Goal: Information Seeking & Learning: Learn about a topic

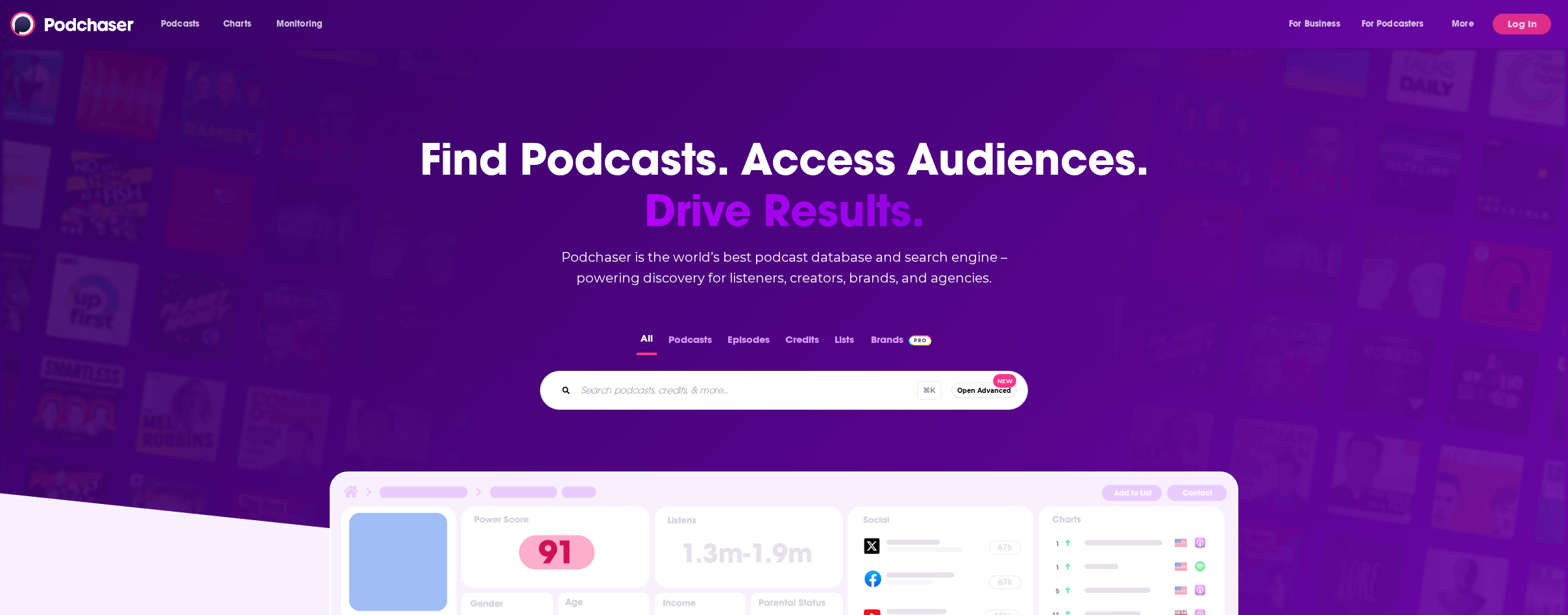
click at [698, 22] on div "Podcasts Charts Monitoring For Business For Podcasters More" at bounding box center [819, 24] width 1334 height 21
click at [715, 405] on div "⌘ K Open Advanced New" at bounding box center [784, 390] width 488 height 39
click at [691, 386] on input "Search podcasts, credits, & more..." at bounding box center [763, 390] width 376 height 21
paste input "Insane Data Podcast"
type input "Insane Data Podcast"
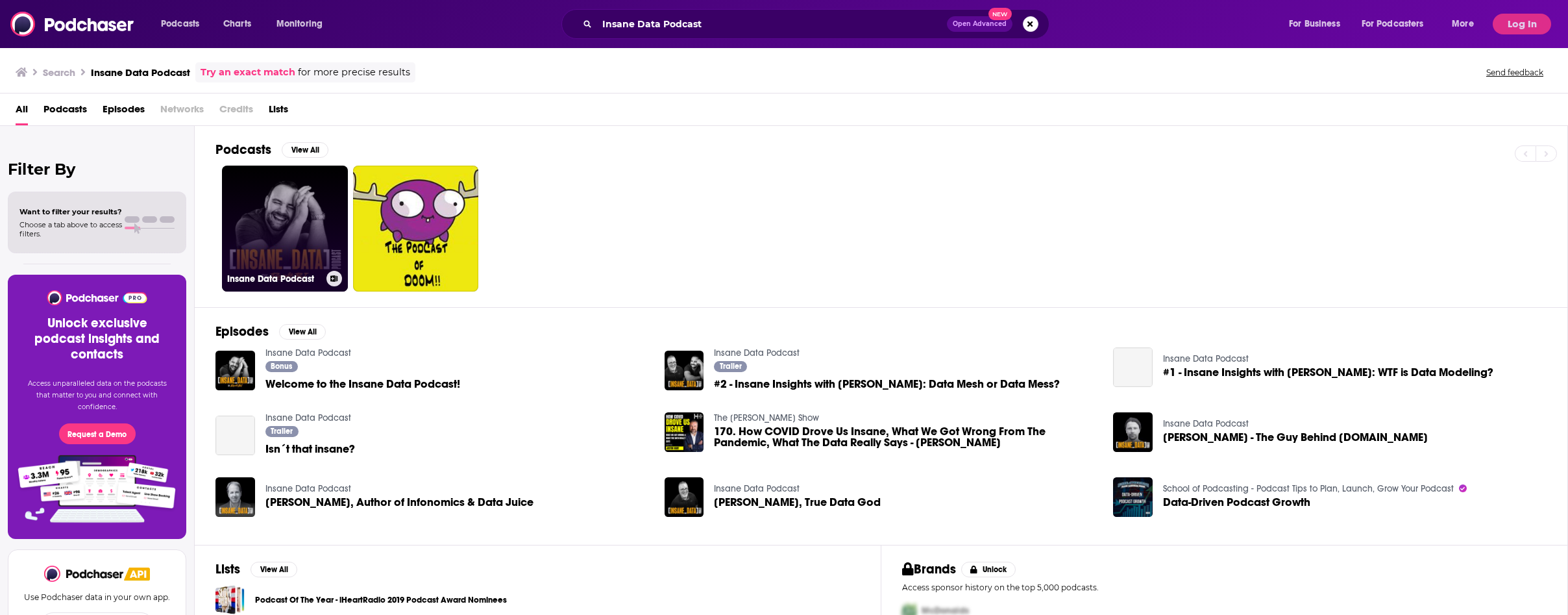
click at [298, 211] on link "Insane Data Podcast" at bounding box center [285, 229] width 126 height 126
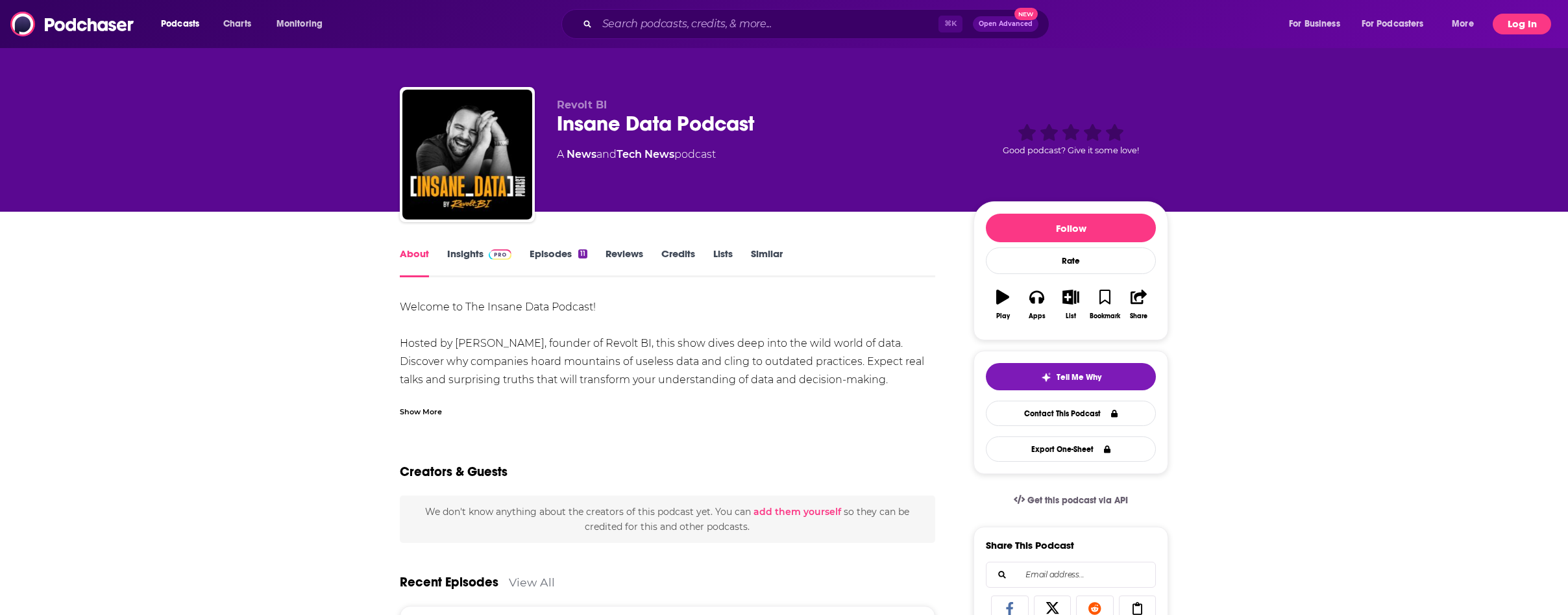
click at [1528, 21] on button "Log In" at bounding box center [1522, 24] width 58 height 21
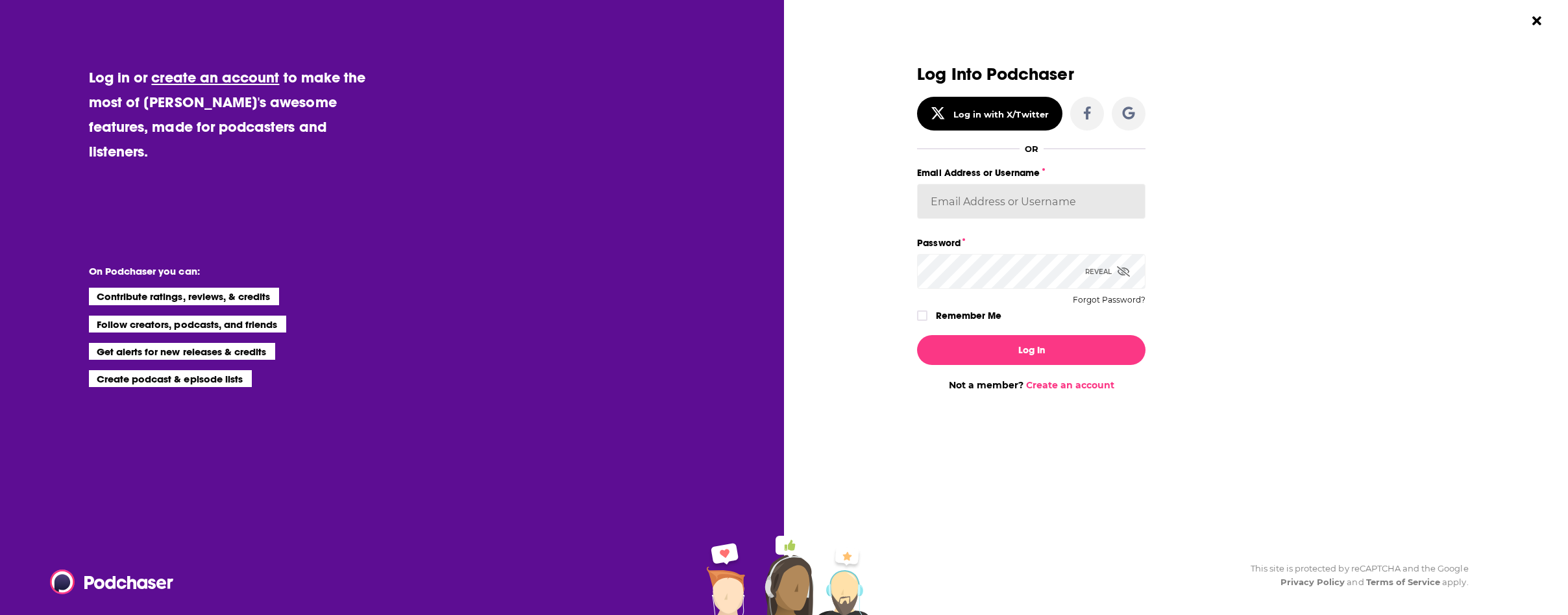
type input "LKassela"
click at [1039, 356] on button "Log In" at bounding box center [1031, 350] width 229 height 30
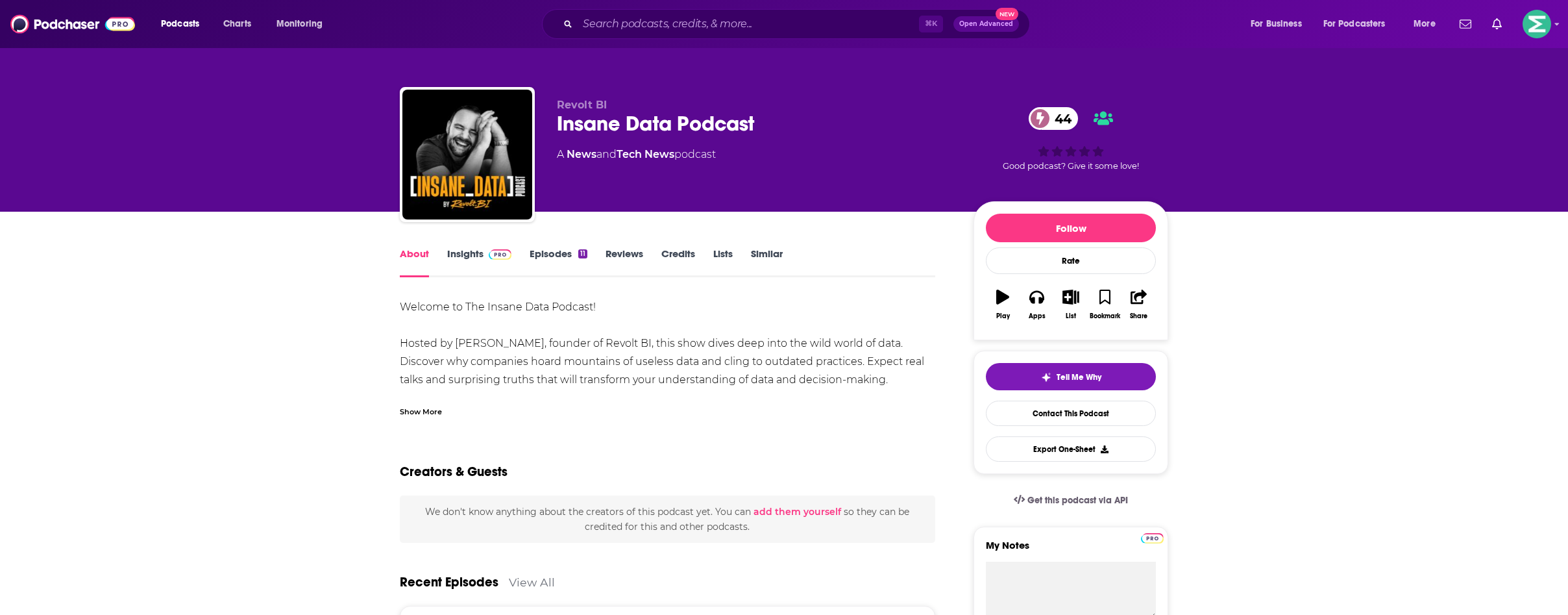
click at [464, 251] on link "Insights" at bounding box center [479, 262] width 64 height 30
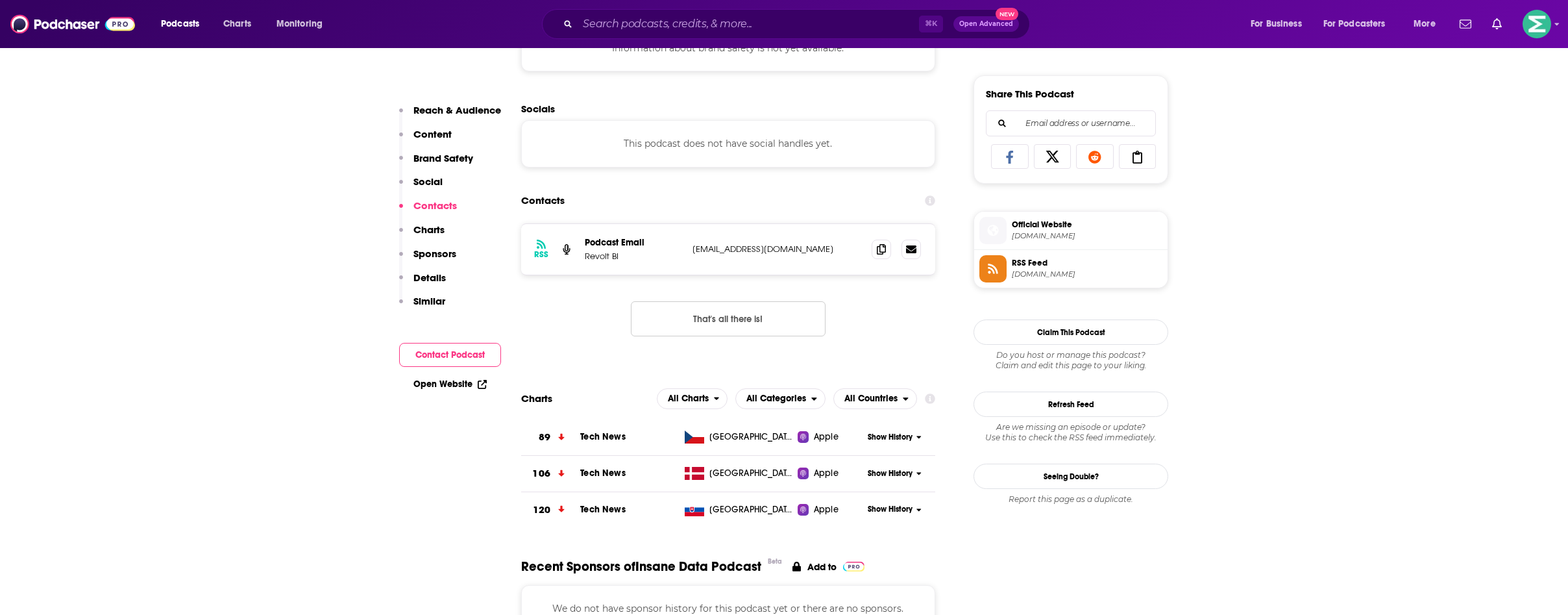
scroll to position [787, 0]
click at [430, 272] on p "Details" at bounding box center [429, 278] width 32 height 13
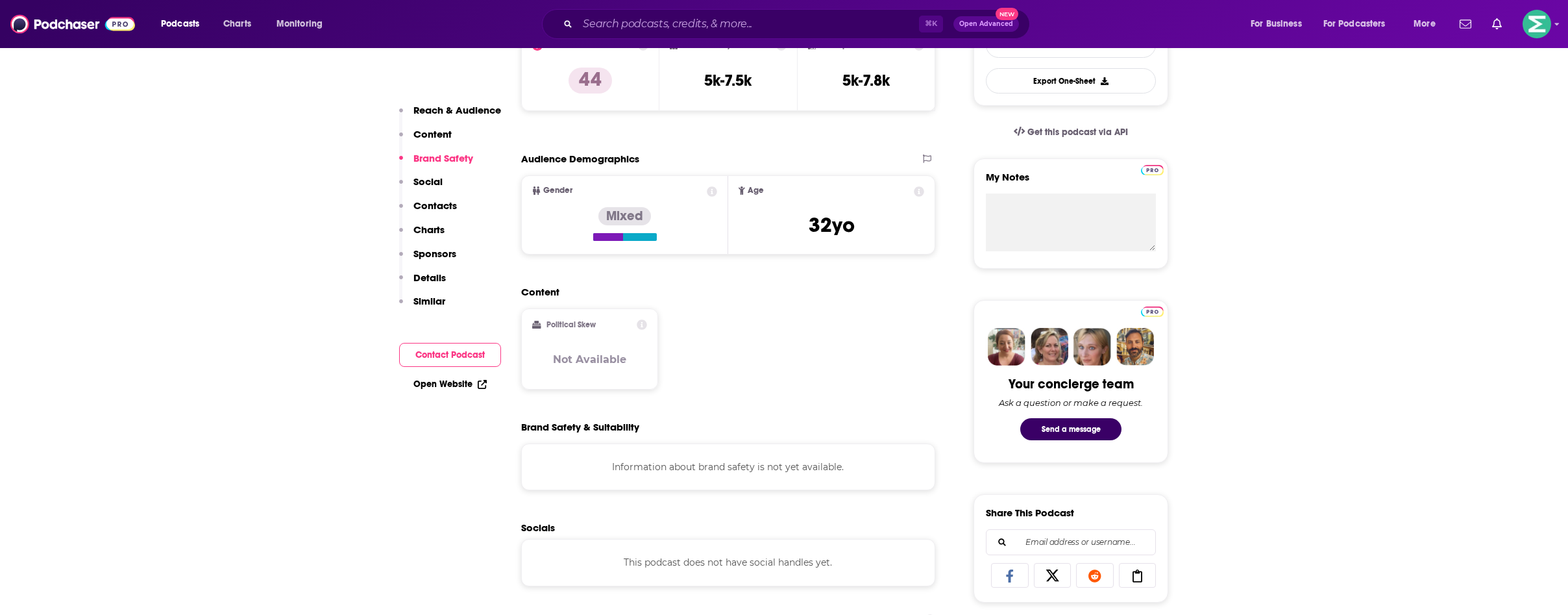
scroll to position [0, 0]
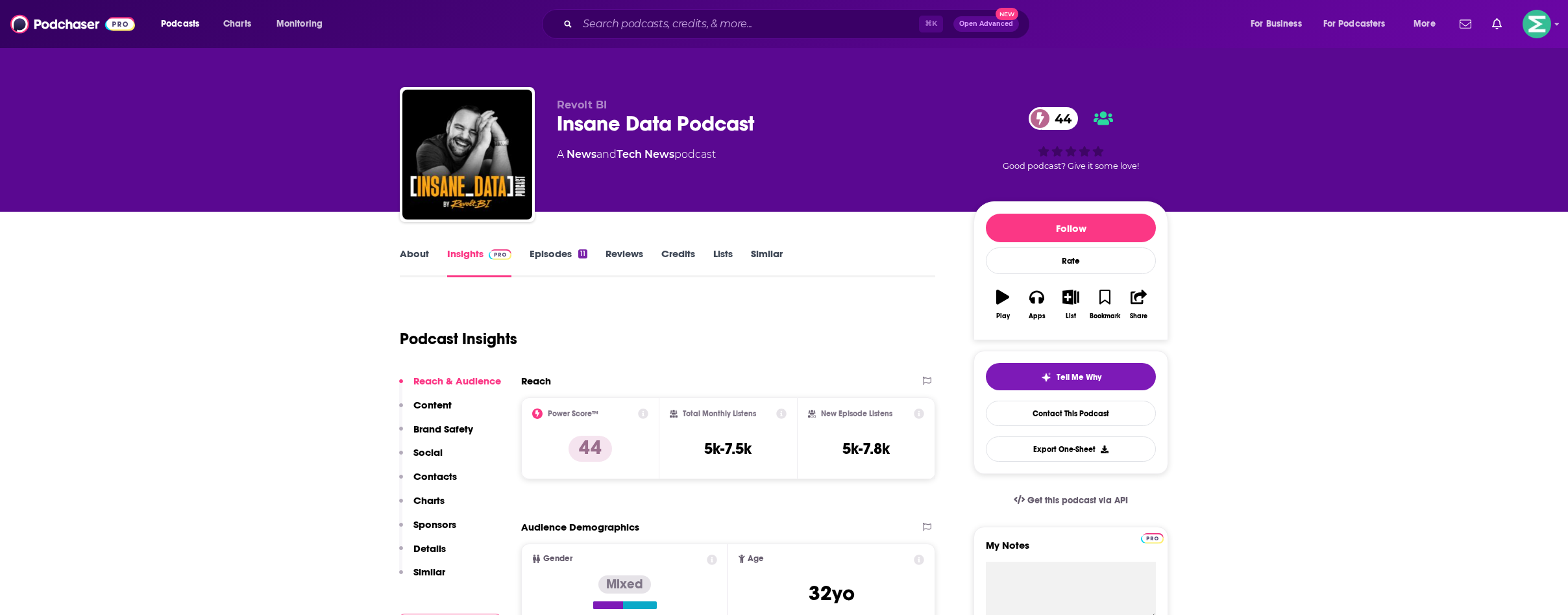
click at [419, 249] on link "About" at bounding box center [414, 262] width 29 height 30
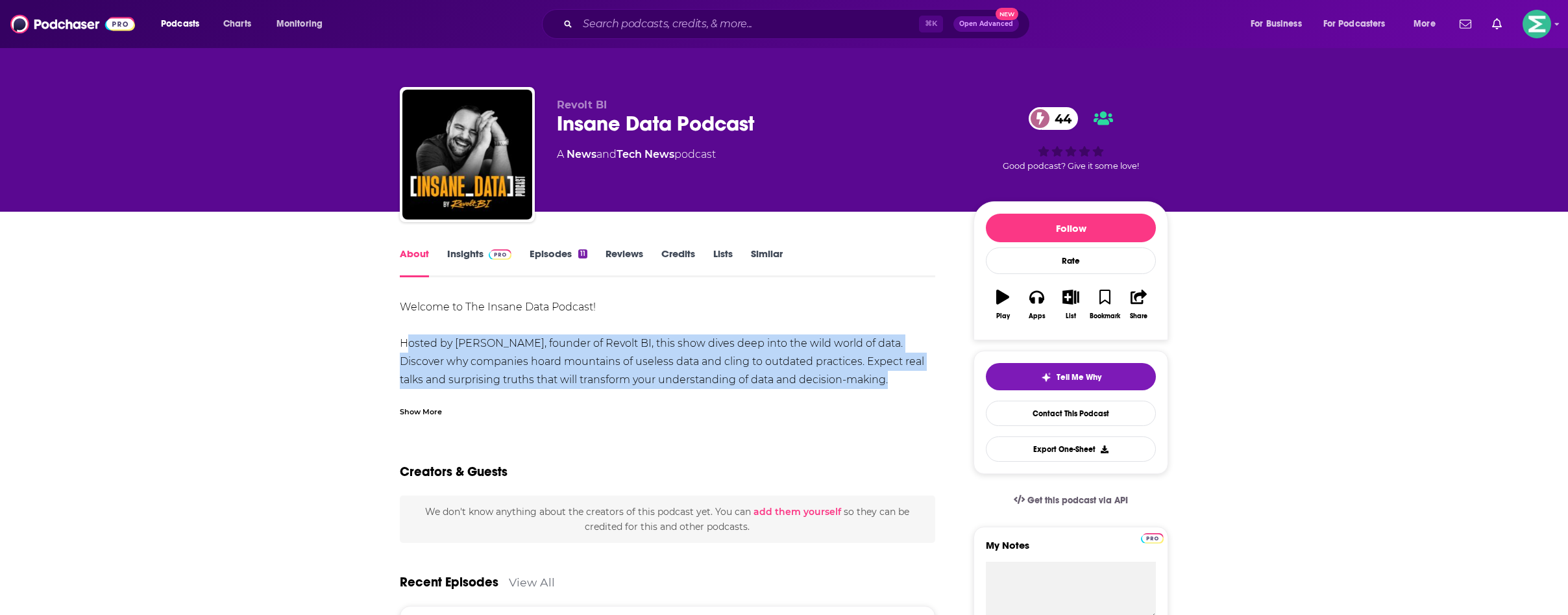
drag, startPoint x: 393, startPoint y: 340, endPoint x: 952, endPoint y: 381, distance: 560.5
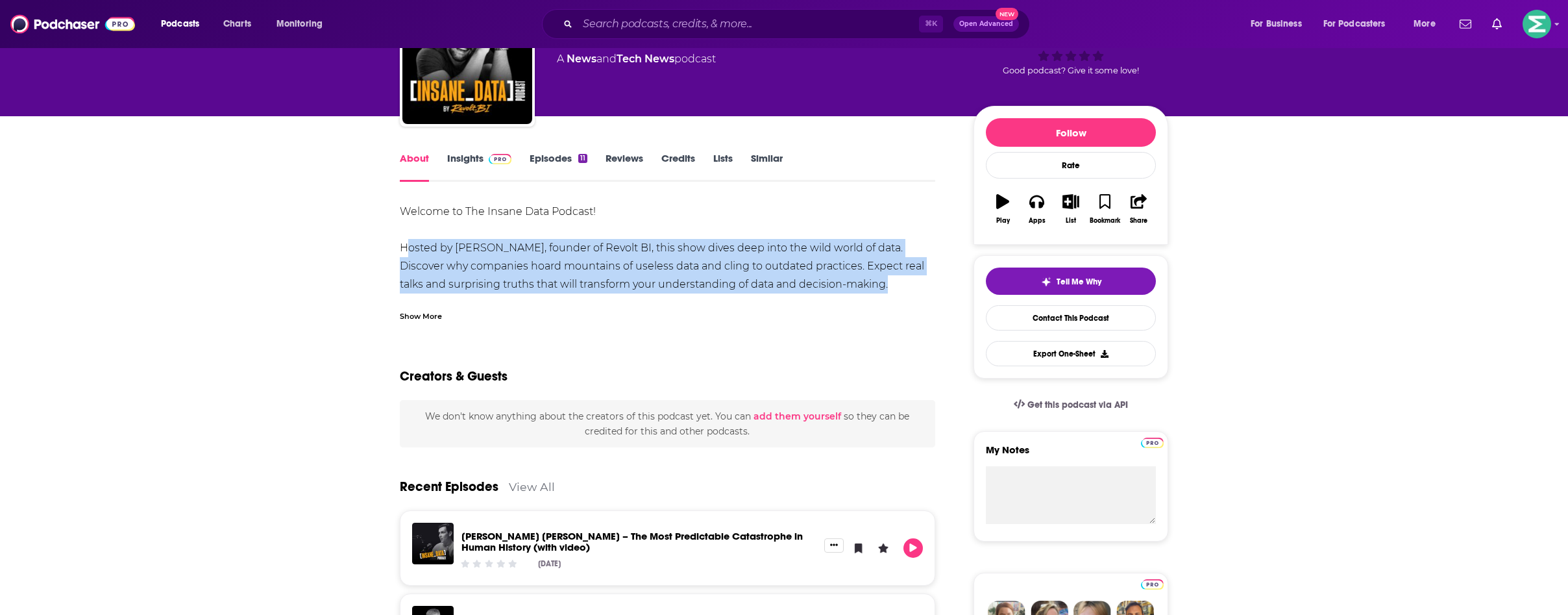
scroll to position [98, 0]
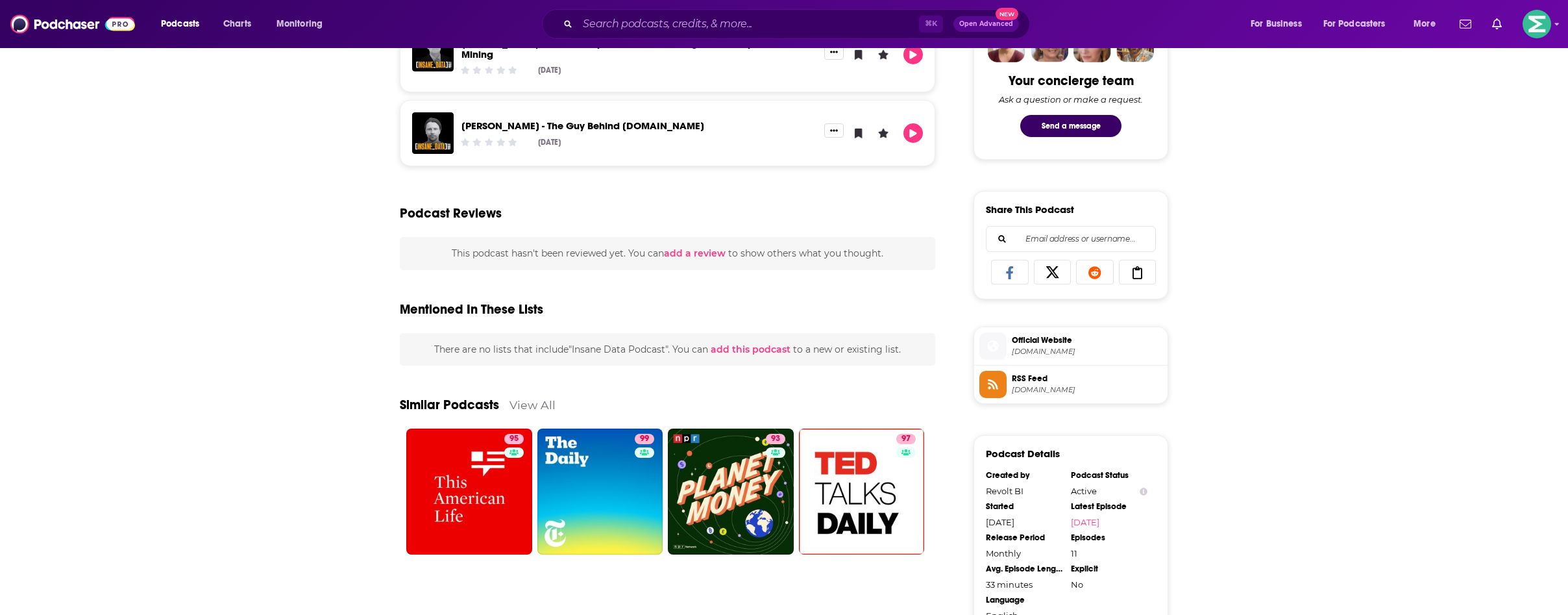
scroll to position [673, 0]
